Goal: Task Accomplishment & Management: Manage account settings

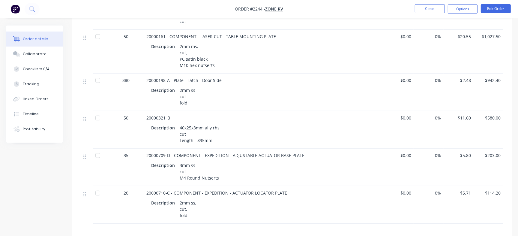
scroll to position [59, 0]
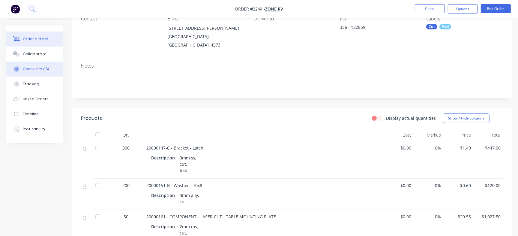
click at [32, 64] on button "Checklists 0/4" at bounding box center [34, 69] width 57 height 15
type textarea "x"
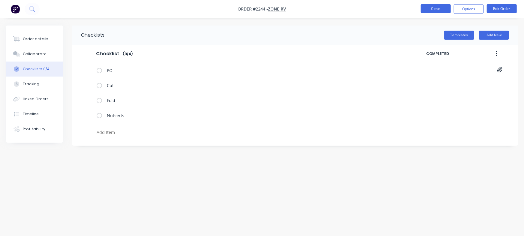
click at [432, 9] on button "Close" at bounding box center [436, 8] width 30 height 9
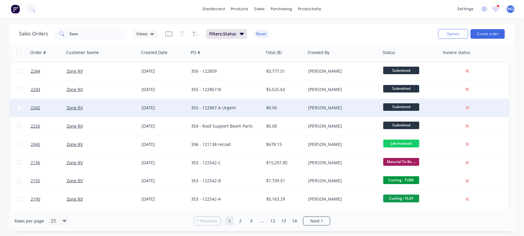
click at [242, 106] on div "355 - 122867-A Urgent" at bounding box center [224, 108] width 67 height 6
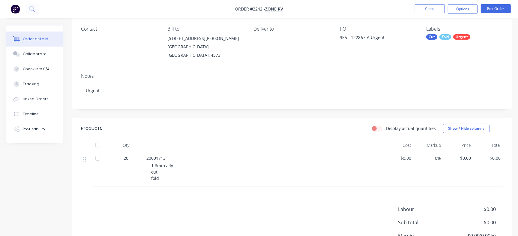
scroll to position [66, 0]
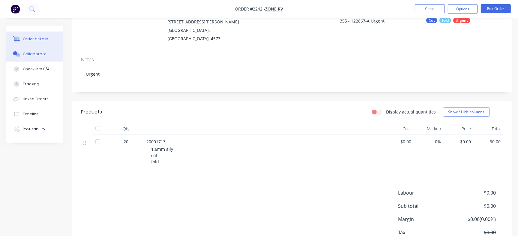
click at [46, 57] on button "Collaborate" at bounding box center [34, 54] width 57 height 15
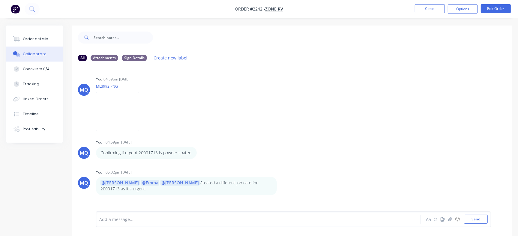
scroll to position [38, 0]
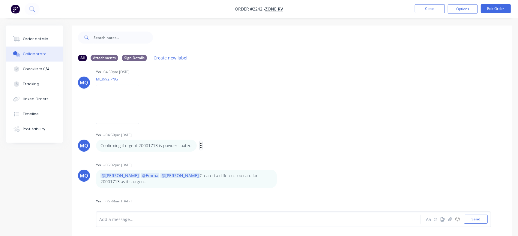
click at [202, 144] on icon "button" at bounding box center [201, 145] width 2 height 7
click at [294, 150] on div "MQ You - 04:59pm [DATE] Confirming if urgent 20001713 is powder coated. Labels …" at bounding box center [292, 141] width 440 height 21
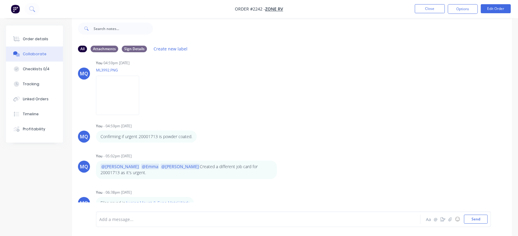
click at [0, 0] on icon "button" at bounding box center [0, 0] width 0 height 0
click at [233, 197] on div "Files saved in Awning Mount & Expo Metal Work Labels Edit Delete" at bounding box center [190, 203] width 188 height 12
click at [217, 190] on div "You - 06:38pm [DATE]" at bounding box center [190, 192] width 188 height 5
click at [199, 199] on icon "button" at bounding box center [198, 202] width 2 height 7
click at [213, 197] on button "Delete" at bounding box center [220, 202] width 38 height 10
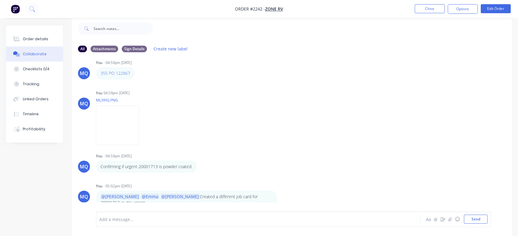
scroll to position [0, 0]
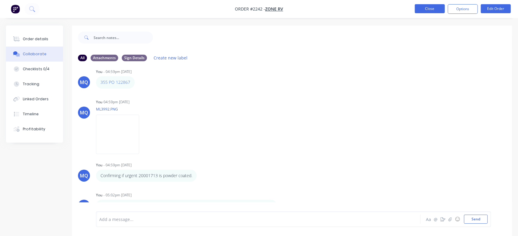
click at [429, 8] on button "Close" at bounding box center [430, 8] width 30 height 9
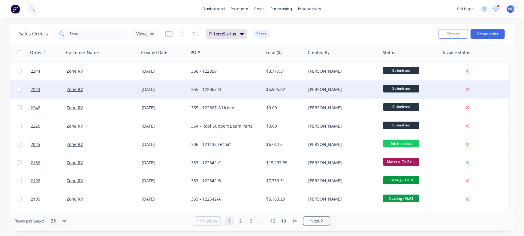
click at [223, 87] on div "355 - 122867-B" at bounding box center [224, 89] width 67 height 6
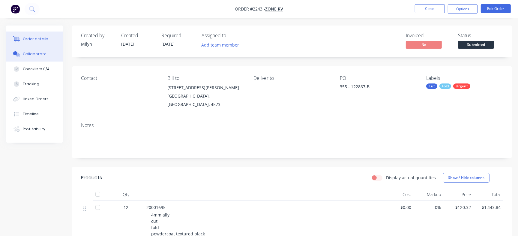
click at [29, 55] on div "Collaborate" at bounding box center [35, 53] width 24 height 5
